Goal: Communication & Community: Answer question/provide support

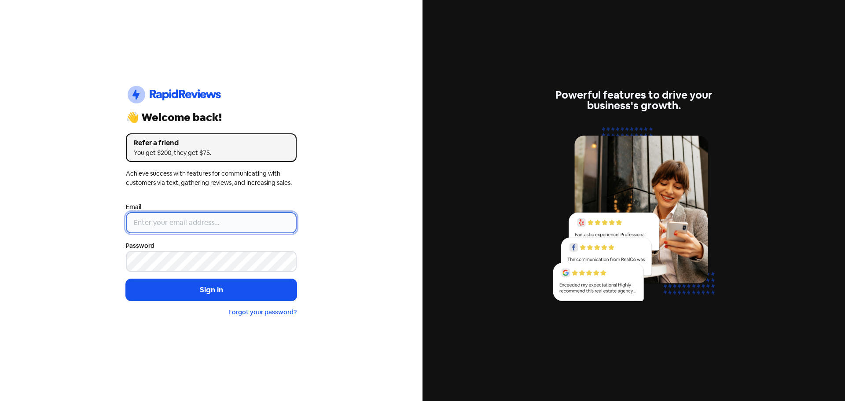
drag, startPoint x: 0, startPoint y: 0, endPoint x: 194, endPoint y: 226, distance: 297.6
click at [194, 226] on input "email" at bounding box center [211, 222] width 171 height 21
type input "[EMAIL_ADDRESS][DOMAIN_NAME]"
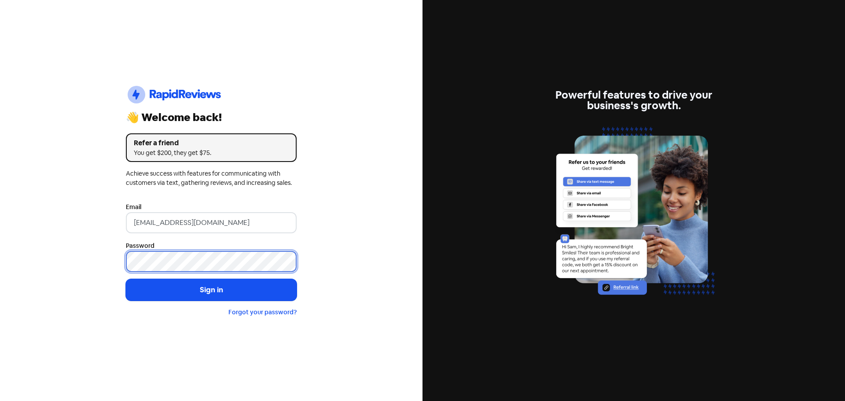
click at [126, 279] on button "Sign in" at bounding box center [211, 290] width 171 height 22
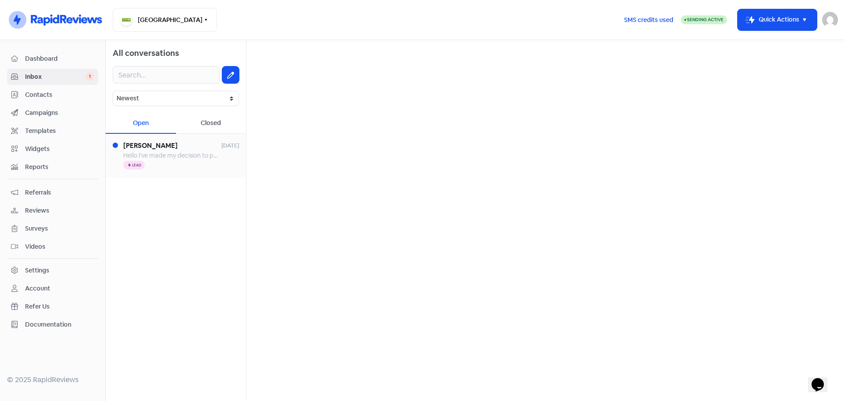
drag, startPoint x: 172, startPoint y: 157, endPoint x: 190, endPoint y: 170, distance: 21.7
click at [172, 157] on span "Hello I've made my decision to put my scampy to sleep I would like U guys pleas…" at bounding box center [385, 155] width 525 height 8
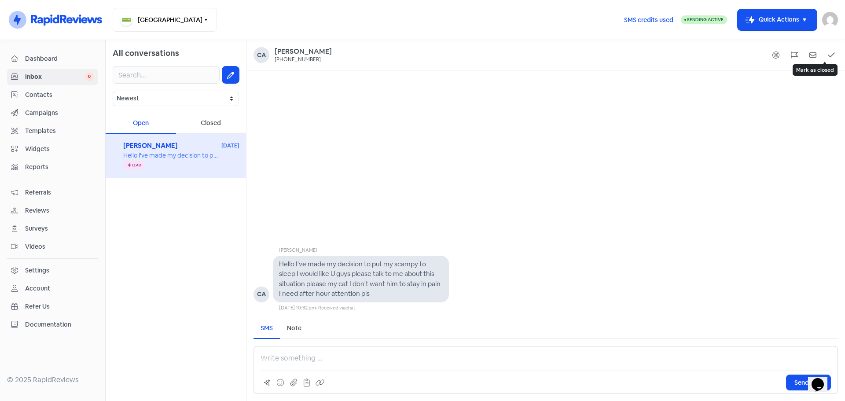
drag, startPoint x: 831, startPoint y: 59, endPoint x: 826, endPoint y: 72, distance: 14.5
click at [831, 58] on icon at bounding box center [831, 55] width 7 height 8
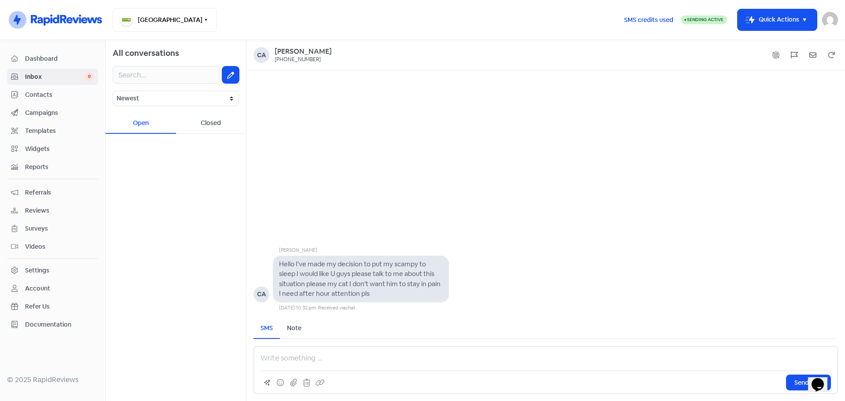
click at [43, 209] on span "Reviews" at bounding box center [59, 210] width 69 height 9
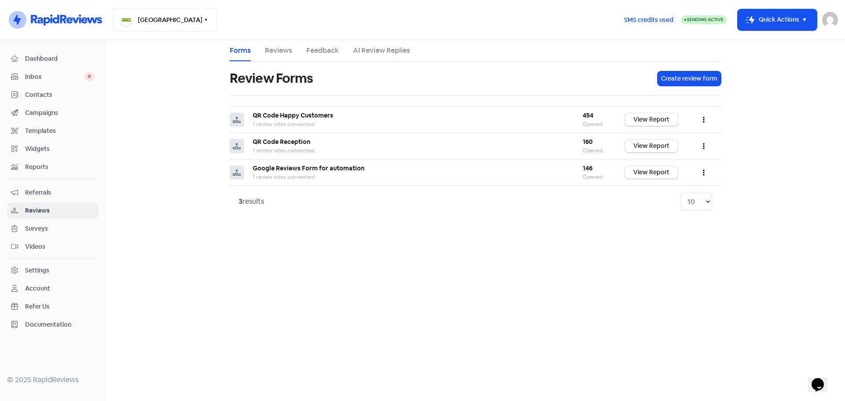
click at [282, 49] on link "Reviews" at bounding box center [278, 50] width 27 height 11
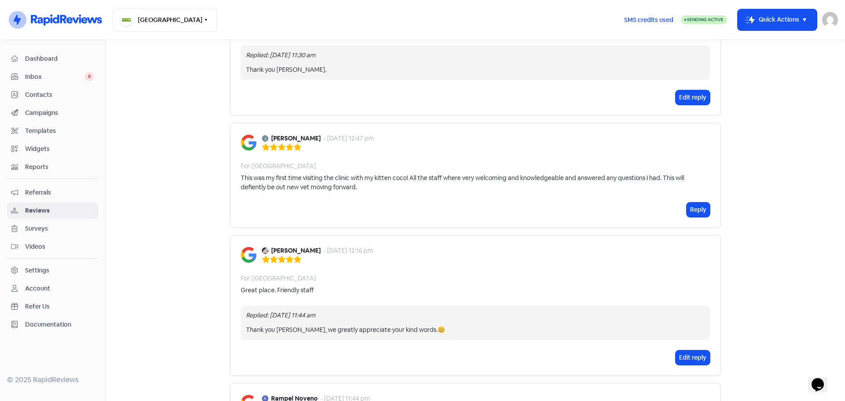
scroll to position [924, 0]
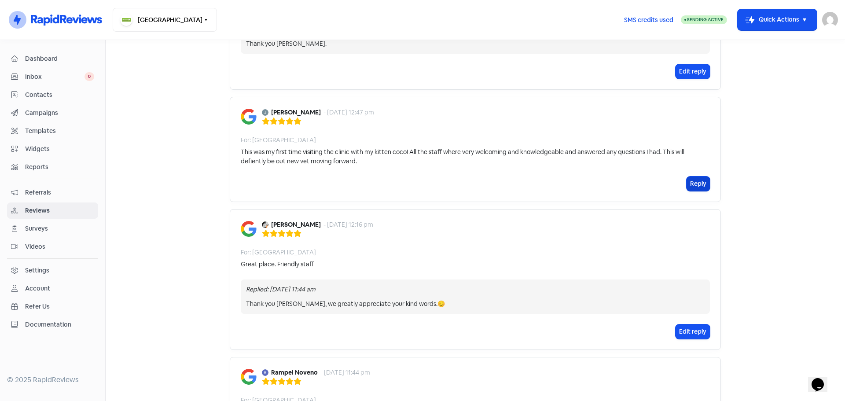
click at [692, 176] on button "Reply" at bounding box center [697, 183] width 23 height 15
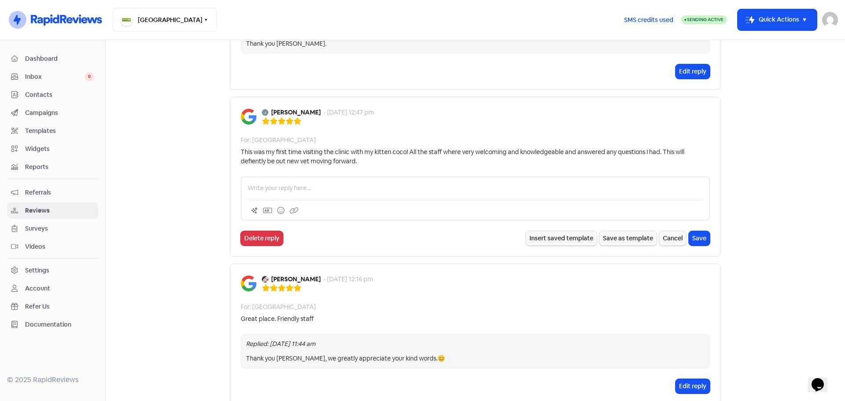
click at [265, 183] on p at bounding box center [475, 187] width 455 height 9
click at [696, 231] on button "Save" at bounding box center [699, 238] width 21 height 15
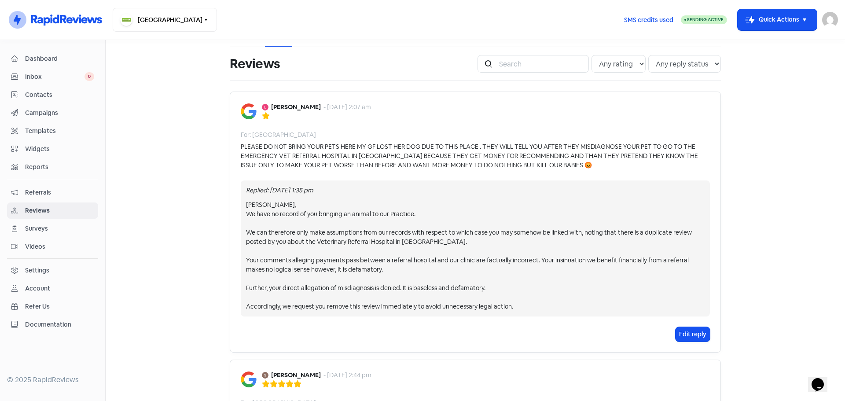
scroll to position [0, 0]
